Goal: Information Seeking & Learning: Learn about a topic

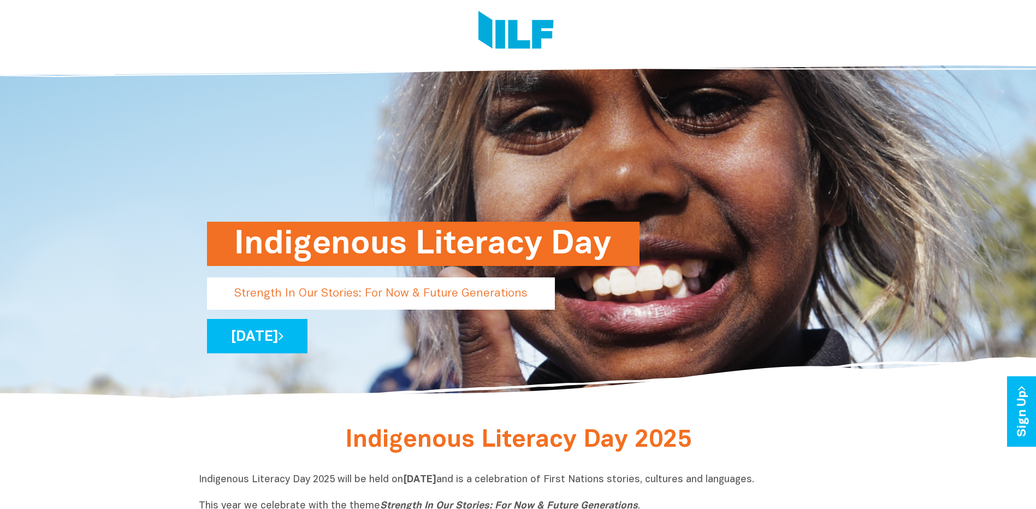
scroll to position [46, 0]
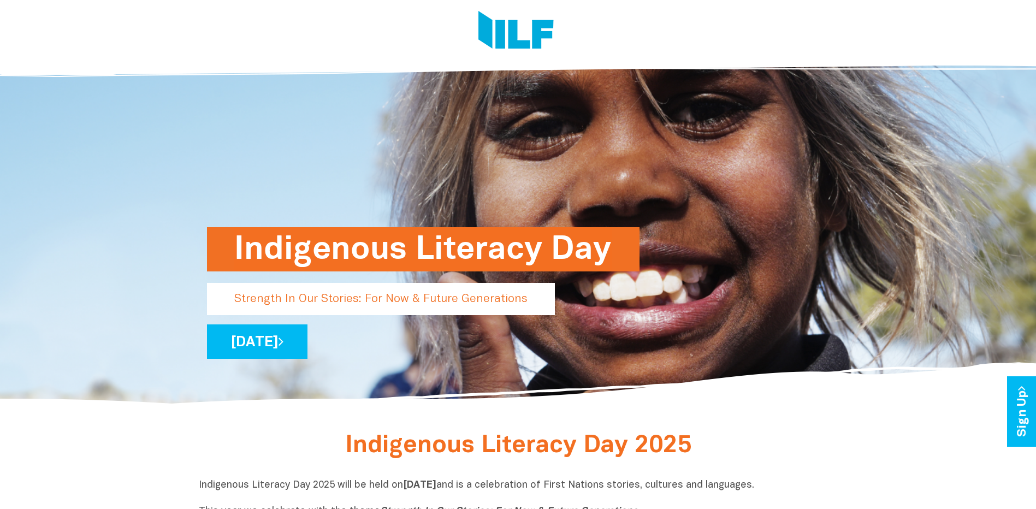
click at [375, 257] on h1 "Indigenous Literacy Day" at bounding box center [423, 249] width 378 height 44
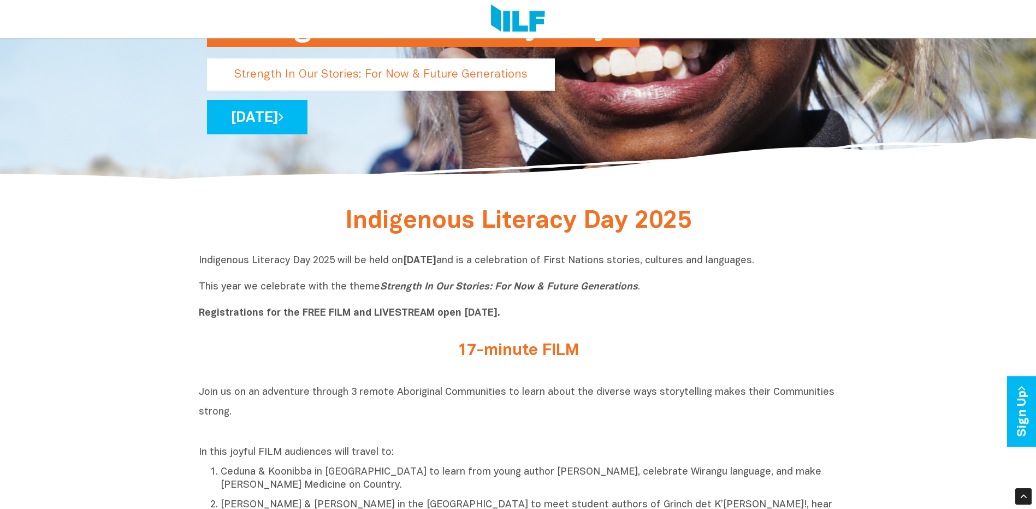
scroll to position [219, 0]
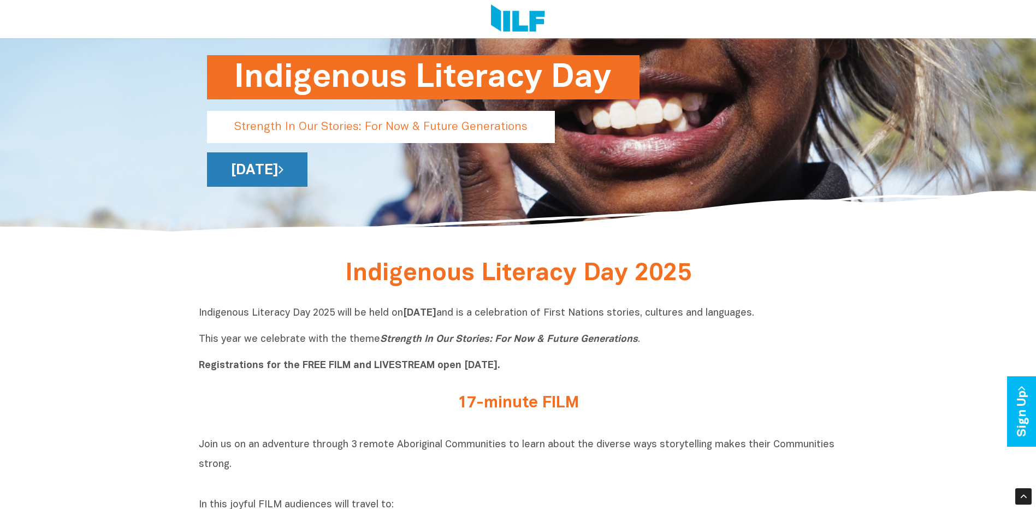
click at [308, 172] on link "[DATE]" at bounding box center [257, 169] width 101 height 34
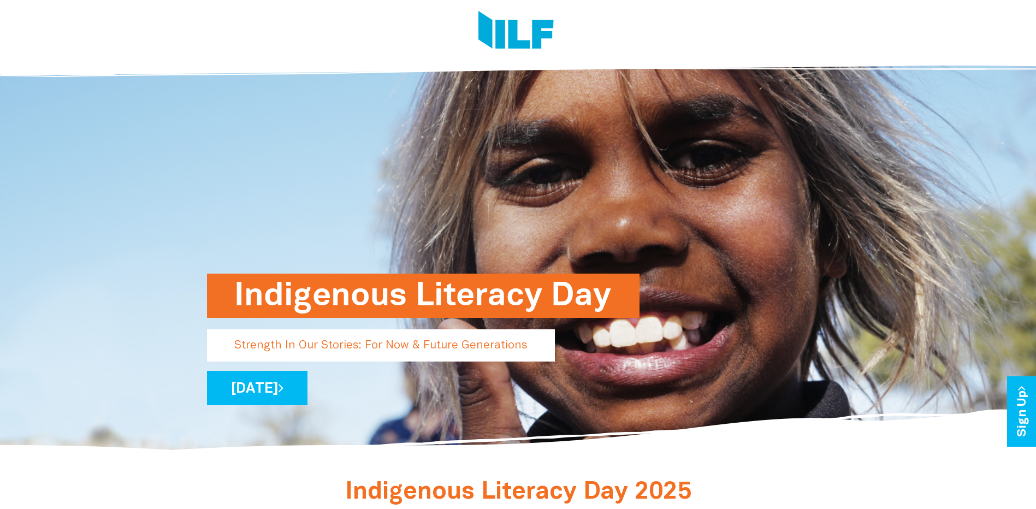
click at [424, 351] on p "Strength In Our Stories: For Now & Future Generations" at bounding box center [381, 345] width 348 height 32
click at [391, 350] on p "Strength In Our Stories: For Now & Future Generations" at bounding box center [381, 345] width 348 height 32
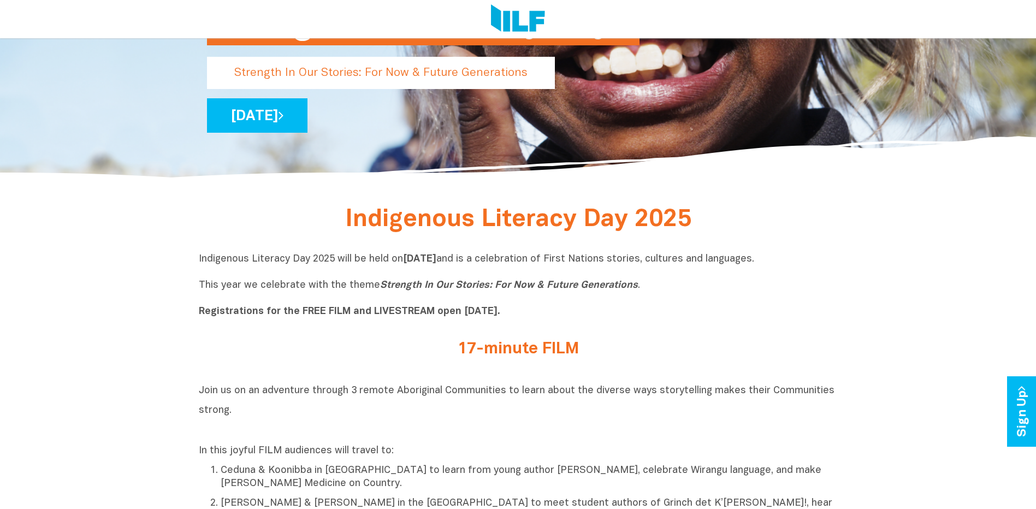
scroll to position [273, 0]
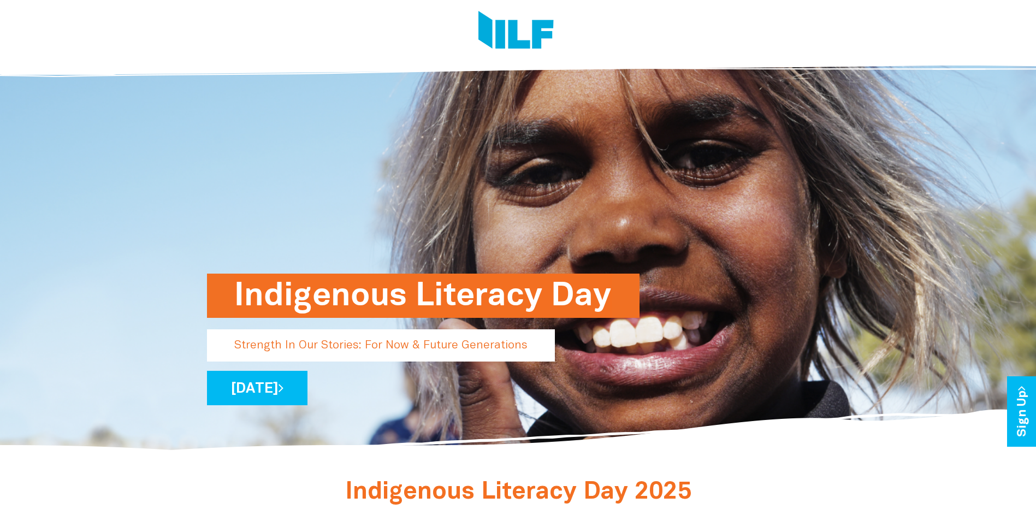
click at [358, 301] on h1 "Indigenous Literacy Day" at bounding box center [423, 296] width 378 height 44
